Goal: Information Seeking & Learning: Learn about a topic

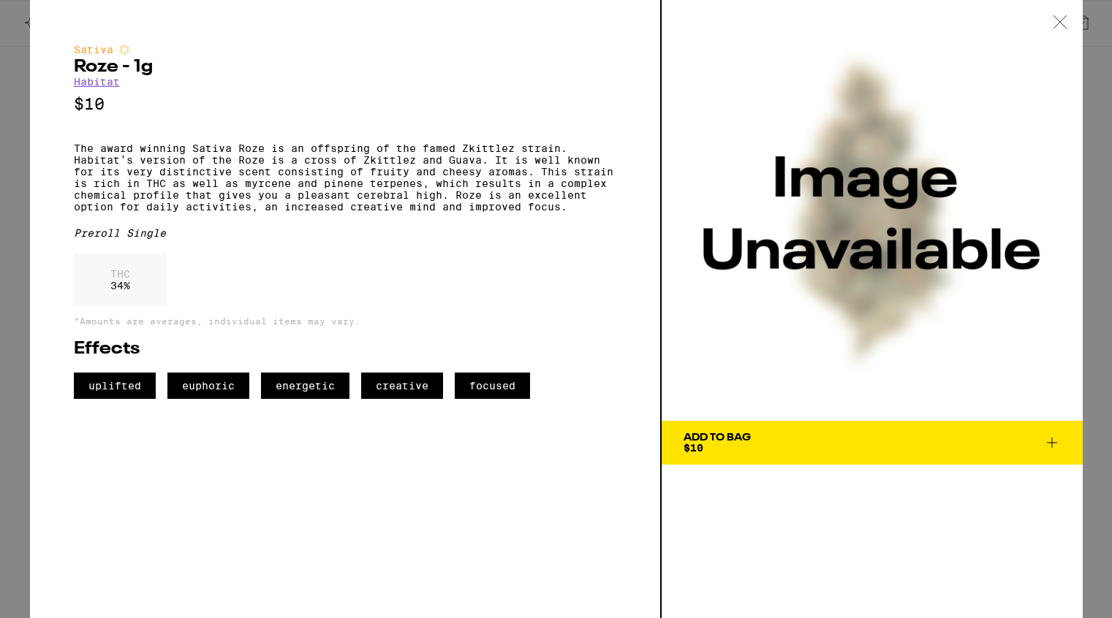
click at [1063, 20] on icon at bounding box center [1060, 21] width 15 height 13
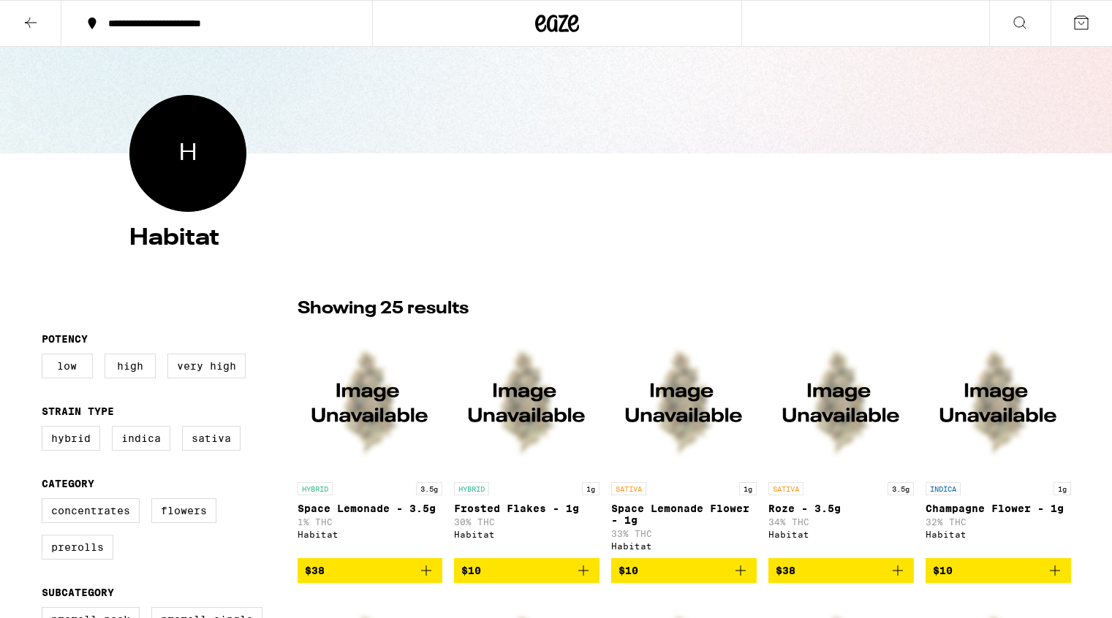
scroll to position [101, 0]
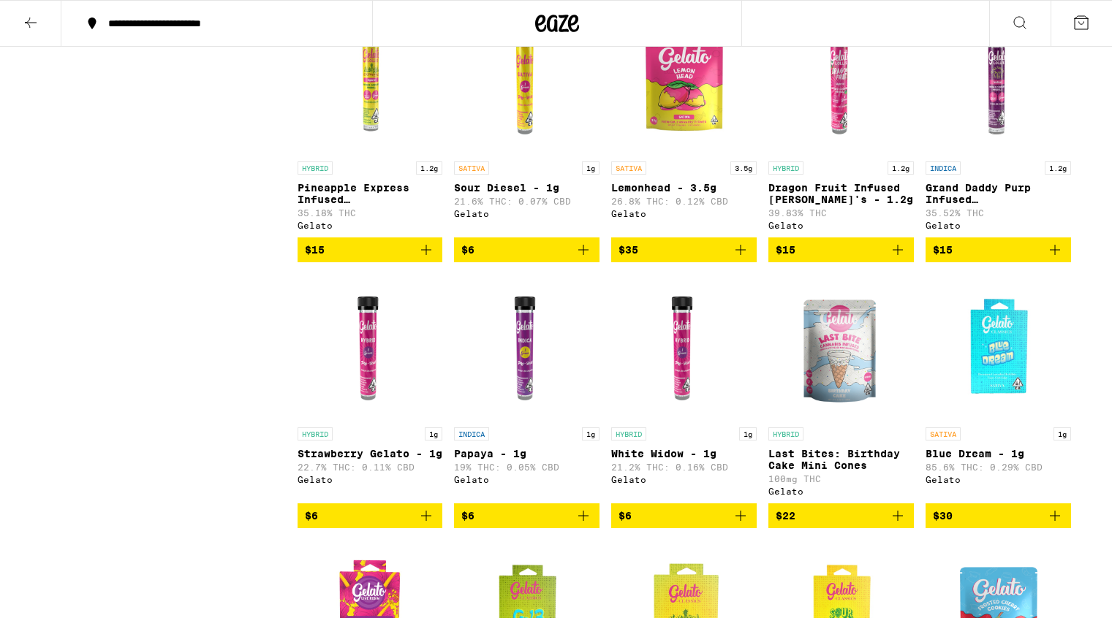
scroll to position [2312, 0]
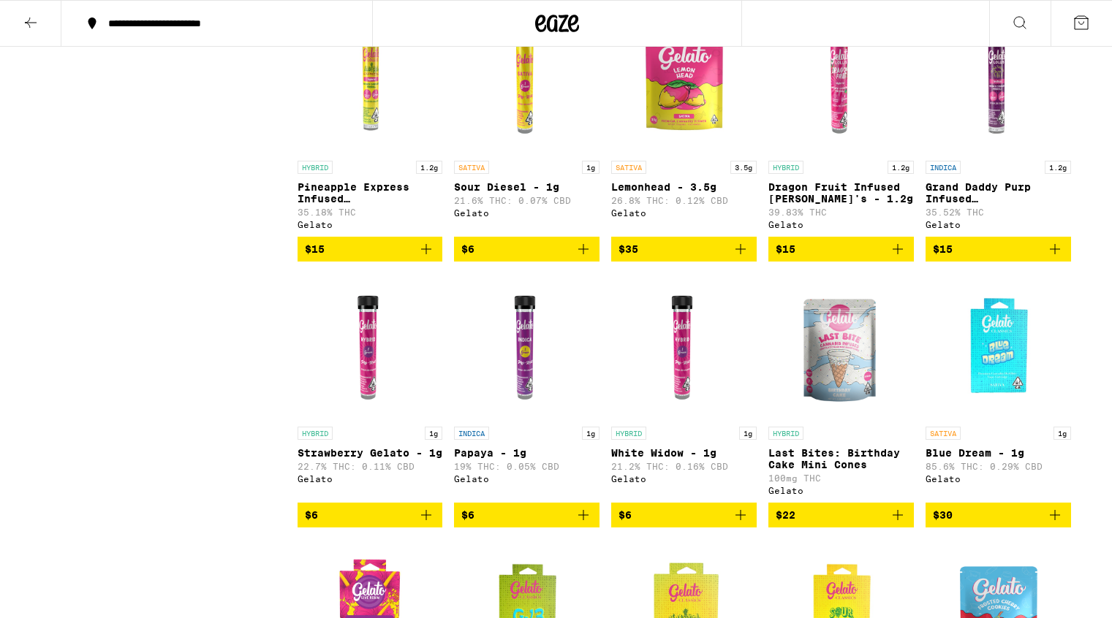
click at [521, 153] on img "Open page for Sour Diesel - 1g from Gelato" at bounding box center [526, 80] width 145 height 146
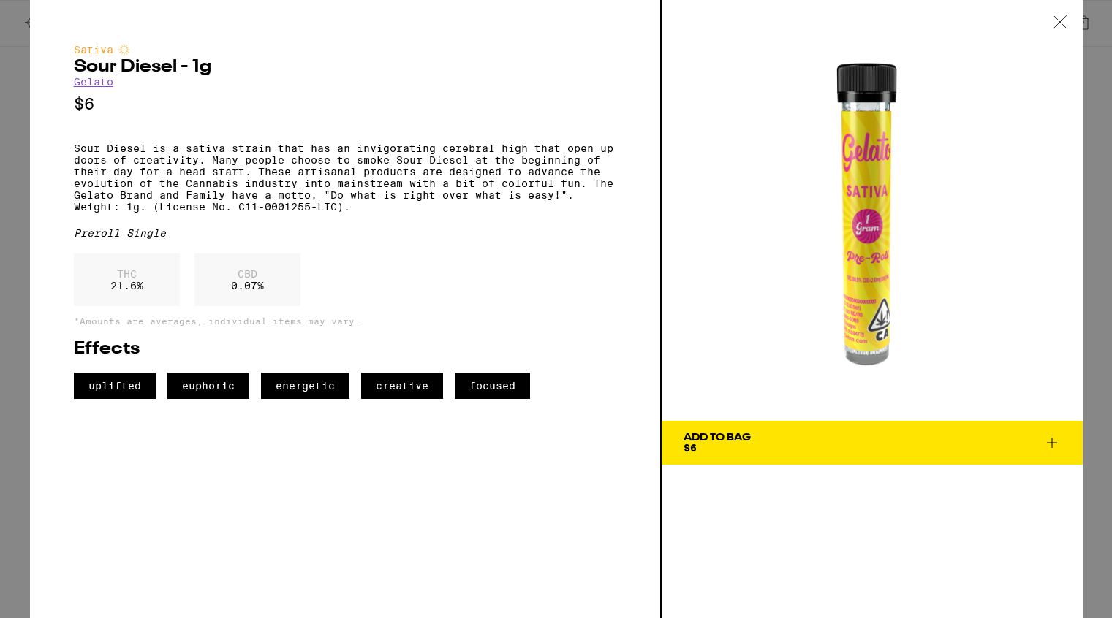
click at [75, 156] on p "Sour Diesel is a sativa strain that has an invigorating cerebral high that open…" at bounding box center [345, 178] width 542 height 70
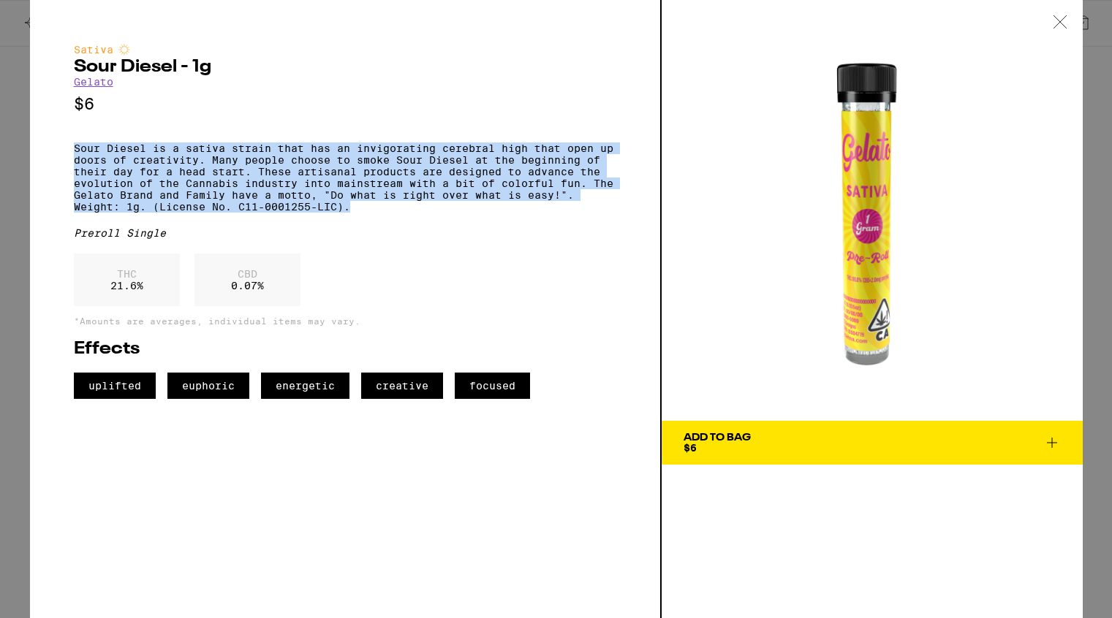
click at [352, 213] on p "Sour Diesel is a sativa strain that has an invigorating cerebral high that open…" at bounding box center [345, 178] width 542 height 70
copy p "Sour Diesel is a sativa strain that has an invigorating cerebral high that open…"
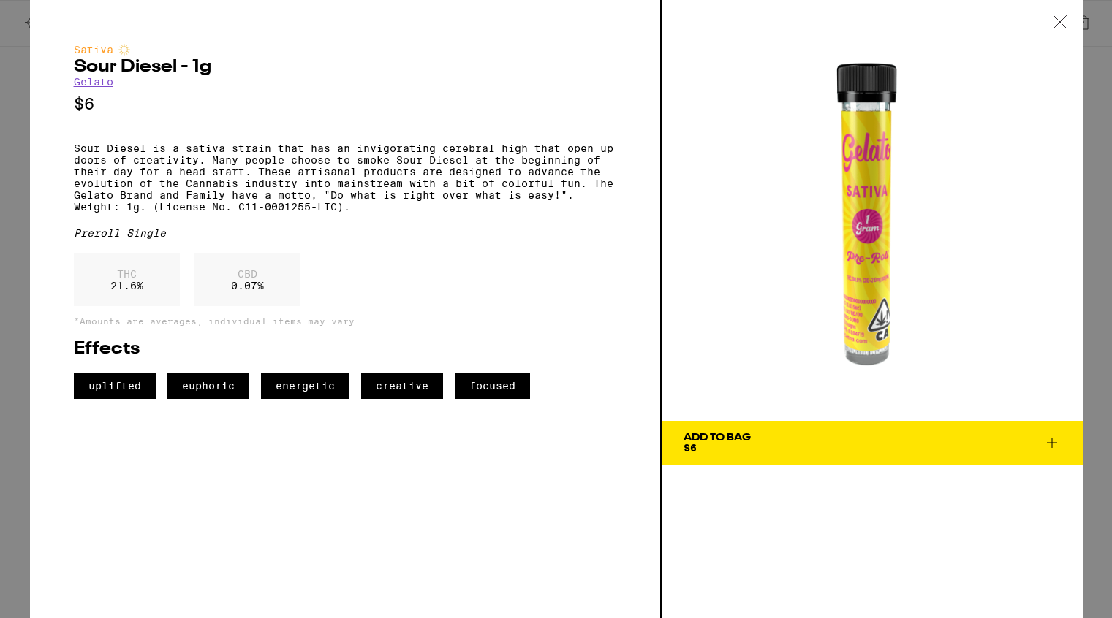
click at [1061, 22] on icon at bounding box center [1060, 21] width 15 height 13
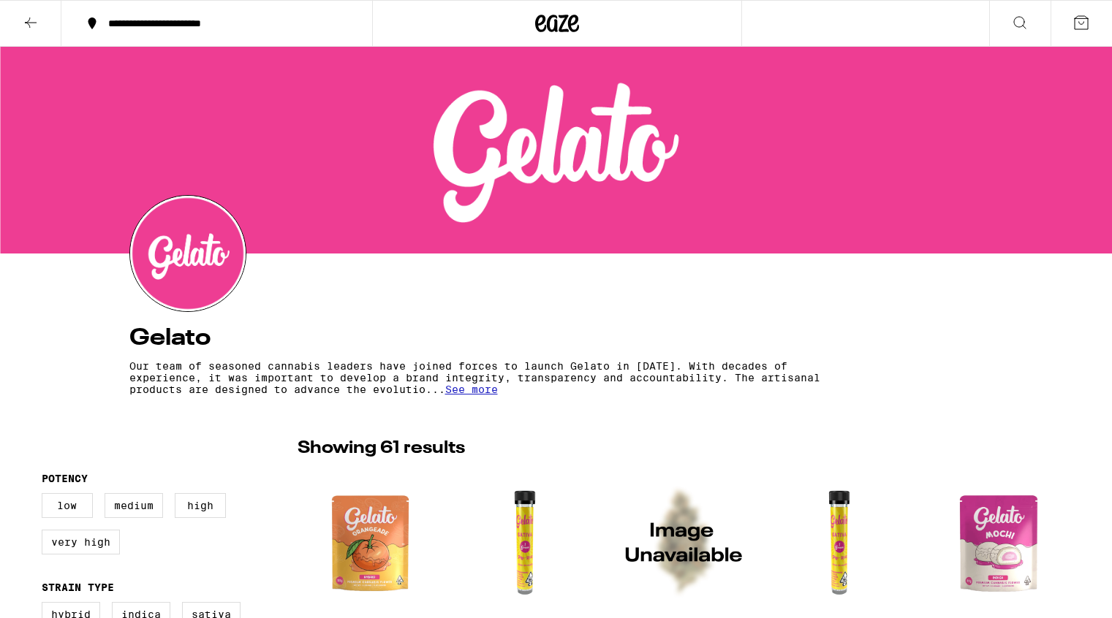
scroll to position [2312, 0]
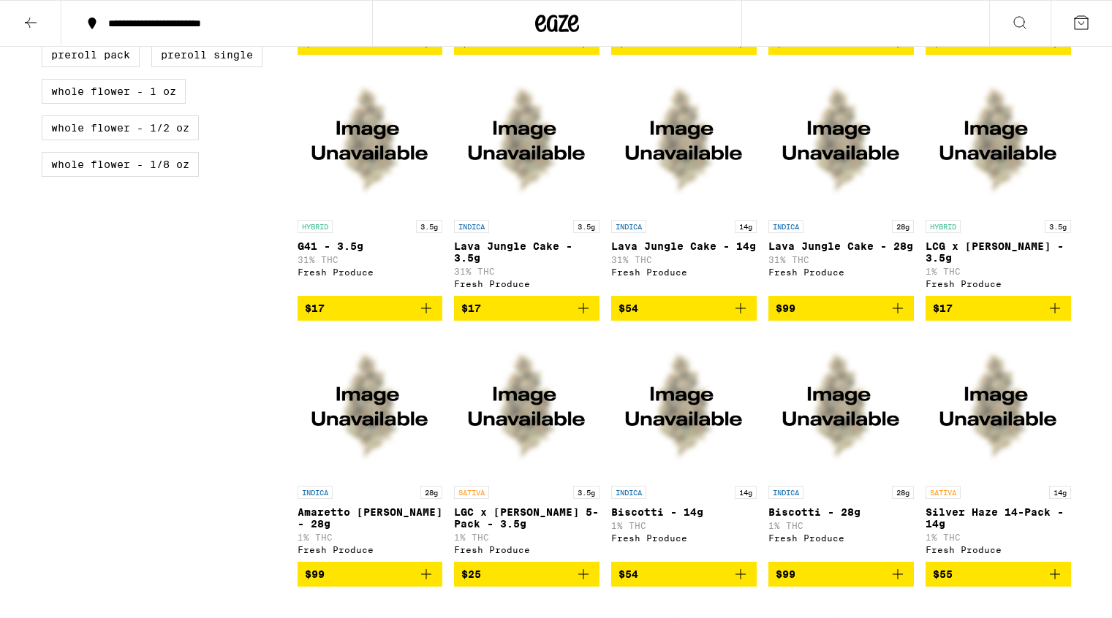
scroll to position [622, 0]
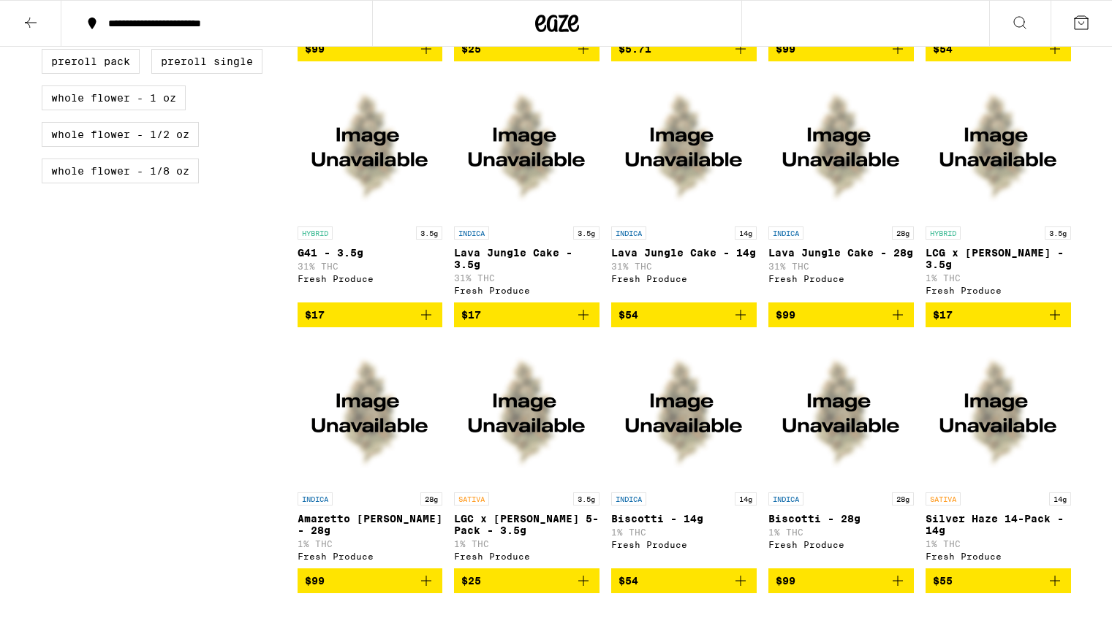
click at [351, 176] on img "Open page for G41 - 3.5g from Fresh Produce" at bounding box center [369, 146] width 145 height 146
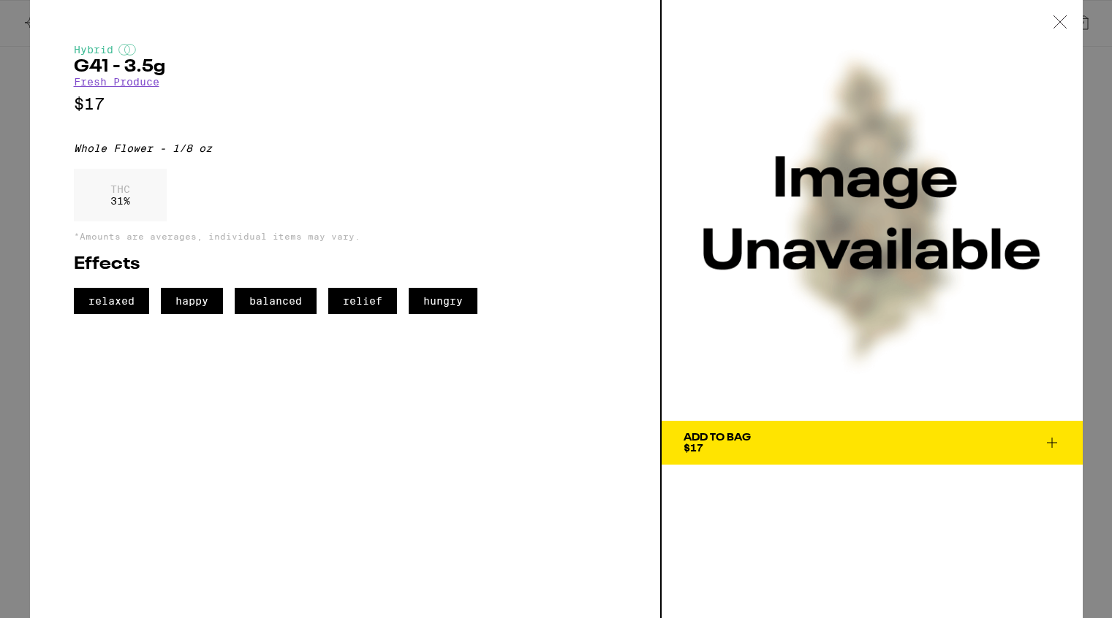
click at [75, 154] on div "Whole Flower - 1/8 oz" at bounding box center [345, 149] width 542 height 12
click at [211, 154] on div "Whole Flower - 1/8 oz" at bounding box center [345, 149] width 542 height 12
copy div "Whole Flower - 1/8 oz"
click at [131, 83] on link "Fresh Produce" at bounding box center [117, 82] width 86 height 12
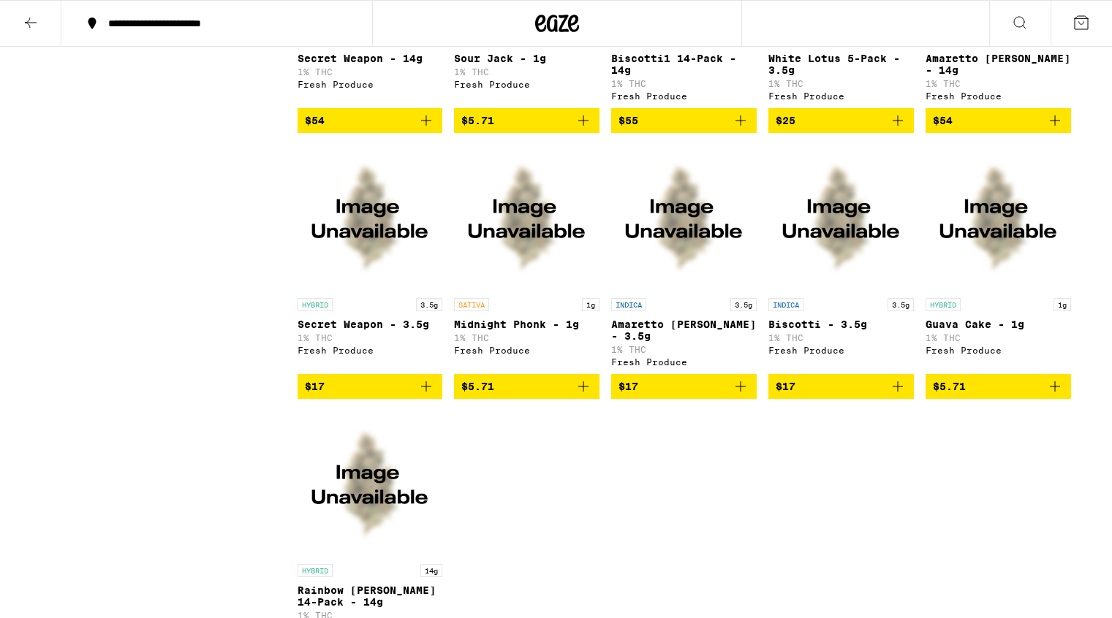
scroll to position [1349, 0]
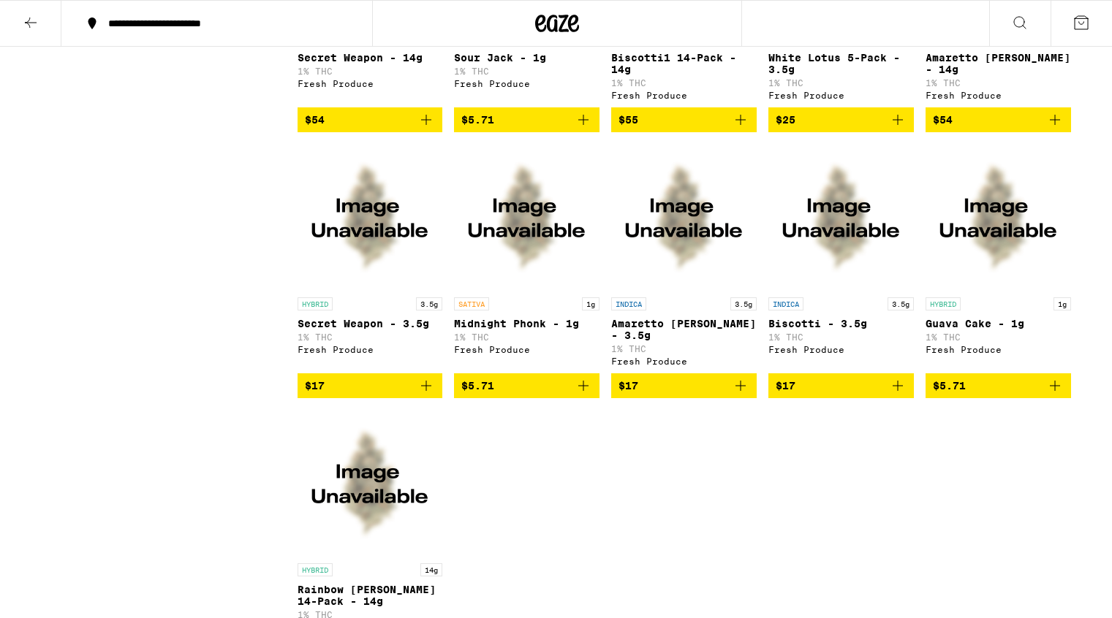
click at [680, 259] on img "Open page for Amaretto Mintz - 3.5g from Fresh Produce" at bounding box center [683, 217] width 145 height 146
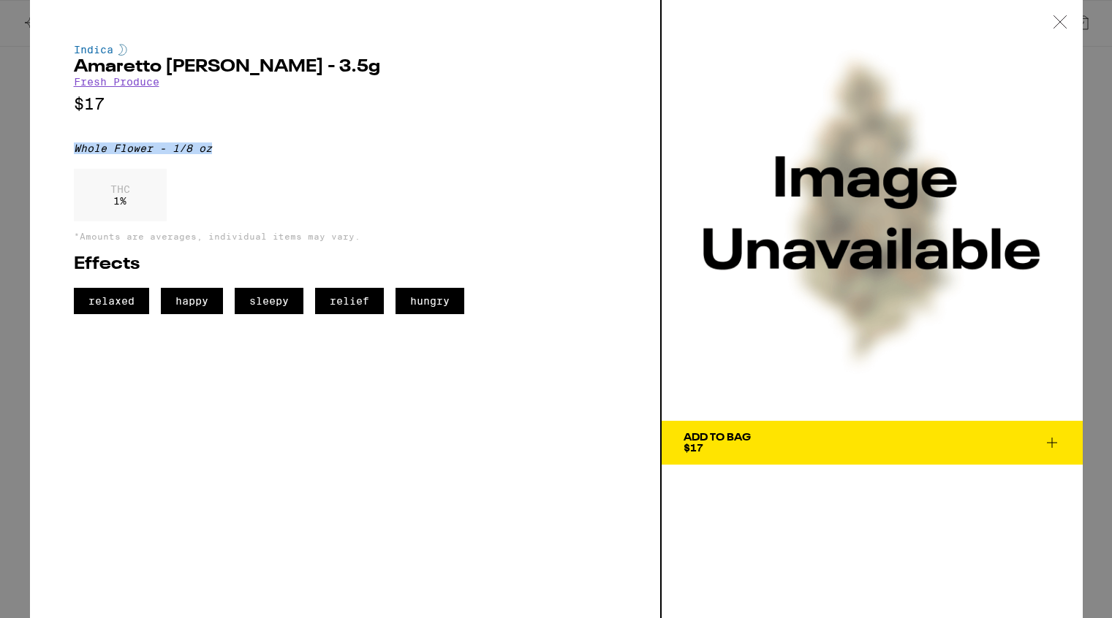
drag, startPoint x: 75, startPoint y: 156, endPoint x: 216, endPoint y: 159, distance: 140.4
click at [216, 154] on div "Whole Flower - 1/8 oz" at bounding box center [345, 149] width 542 height 12
copy div "Whole Flower - 1/8 oz"
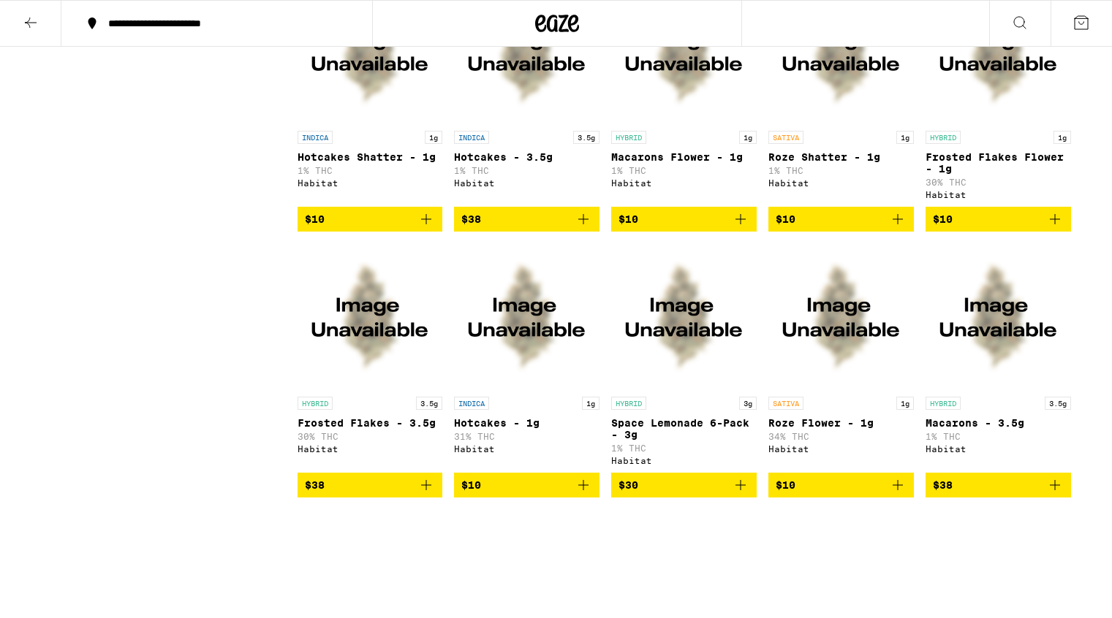
scroll to position [1253, 0]
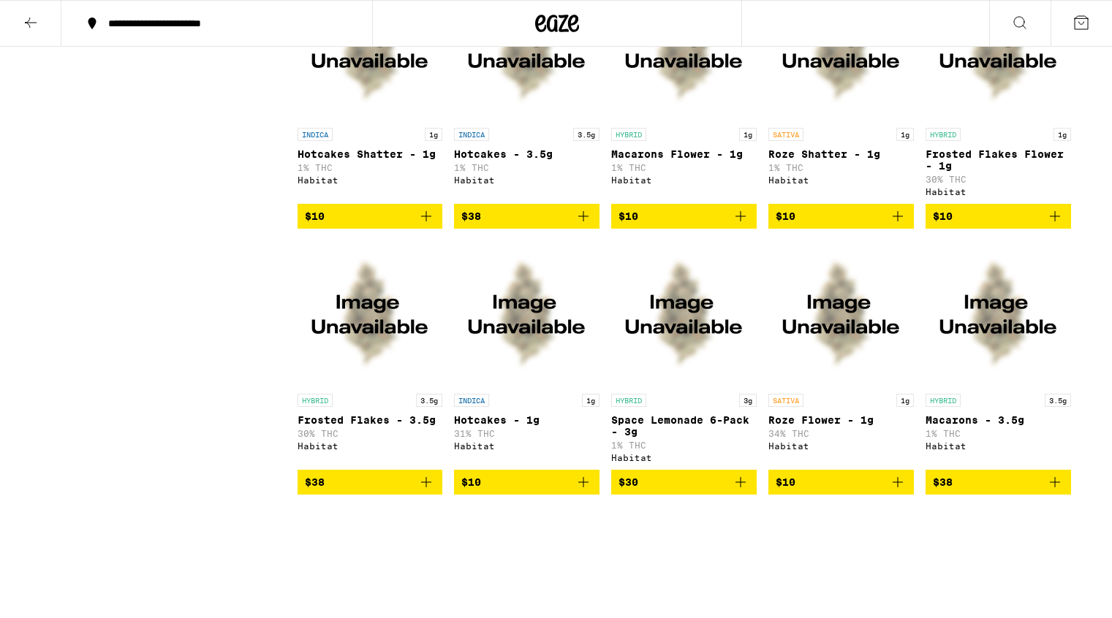
click at [691, 368] on img "Open page for Space Lemonade 6-Pack - 3g from Habitat" at bounding box center [683, 313] width 145 height 146
